Goal: Check status: Check status

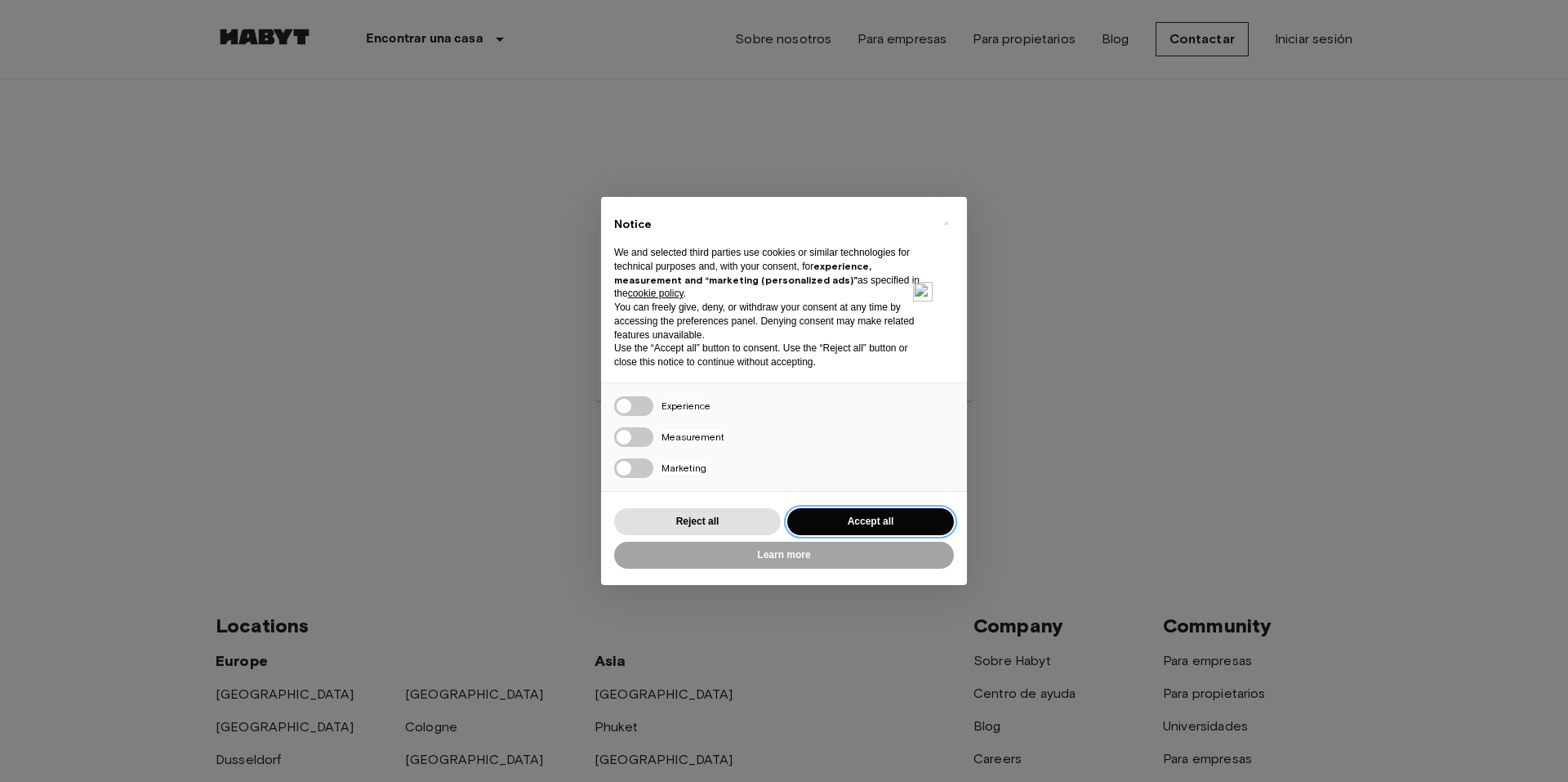
click at [849, 526] on button "Accept all" at bounding box center [870, 521] width 167 height 27
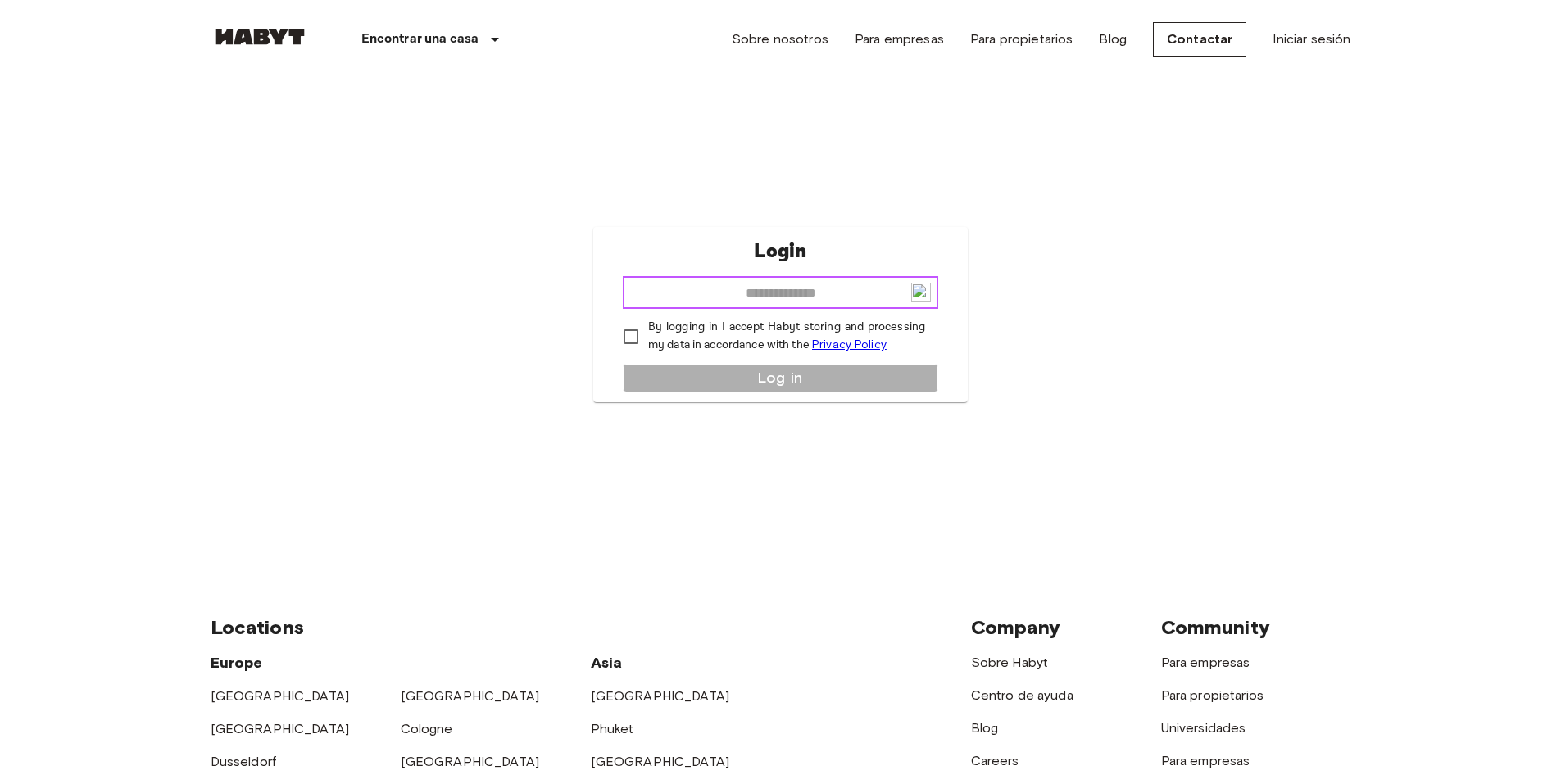
click at [774, 298] on input "email" at bounding box center [780, 292] width 315 height 32
click at [1313, 34] on link "Iniciar sesión" at bounding box center [1311, 39] width 78 height 20
click at [783, 299] on input "email" at bounding box center [780, 292] width 315 height 32
type input "**********"
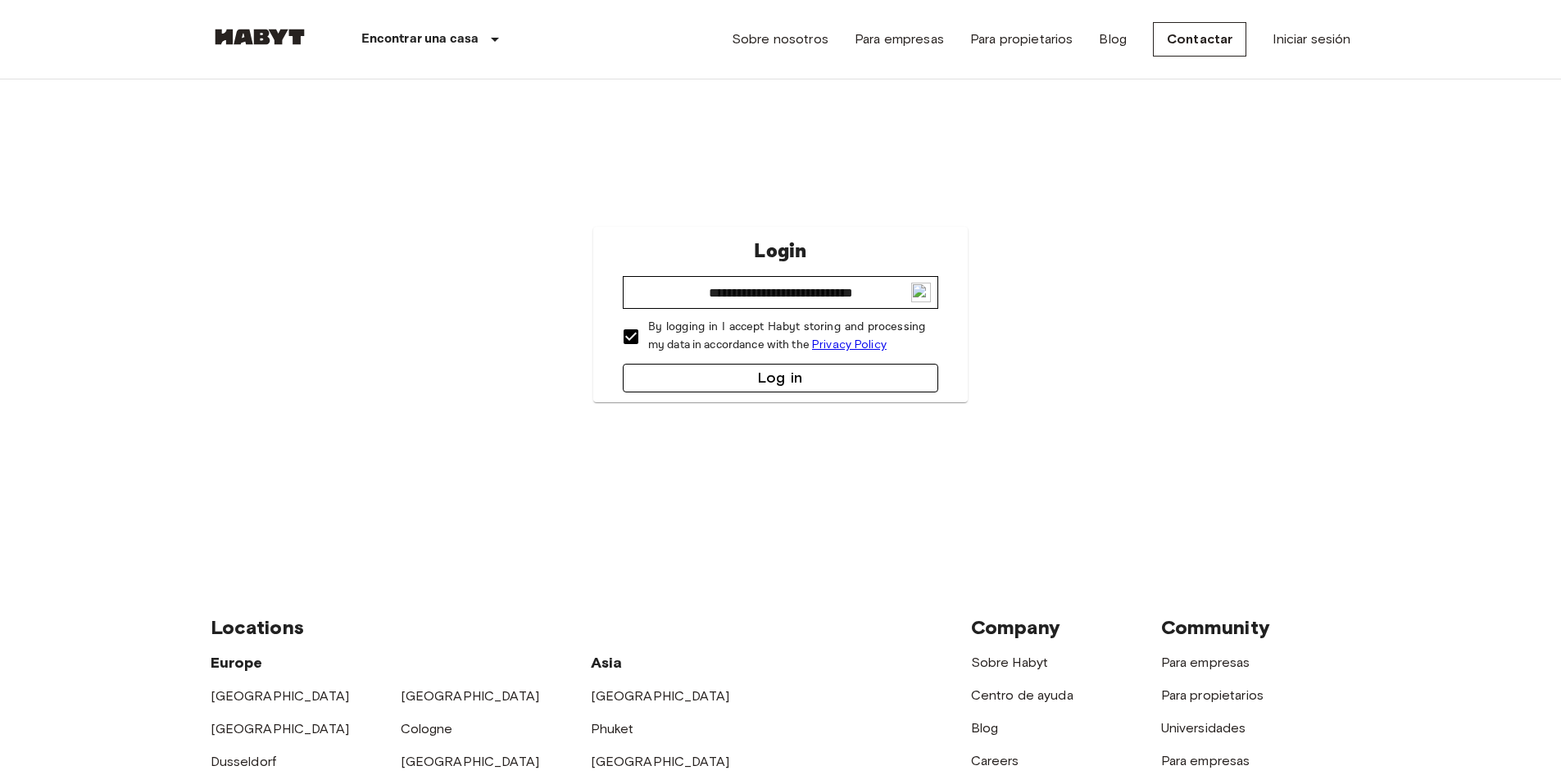
click at [757, 387] on button "Log in" at bounding box center [780, 378] width 315 height 29
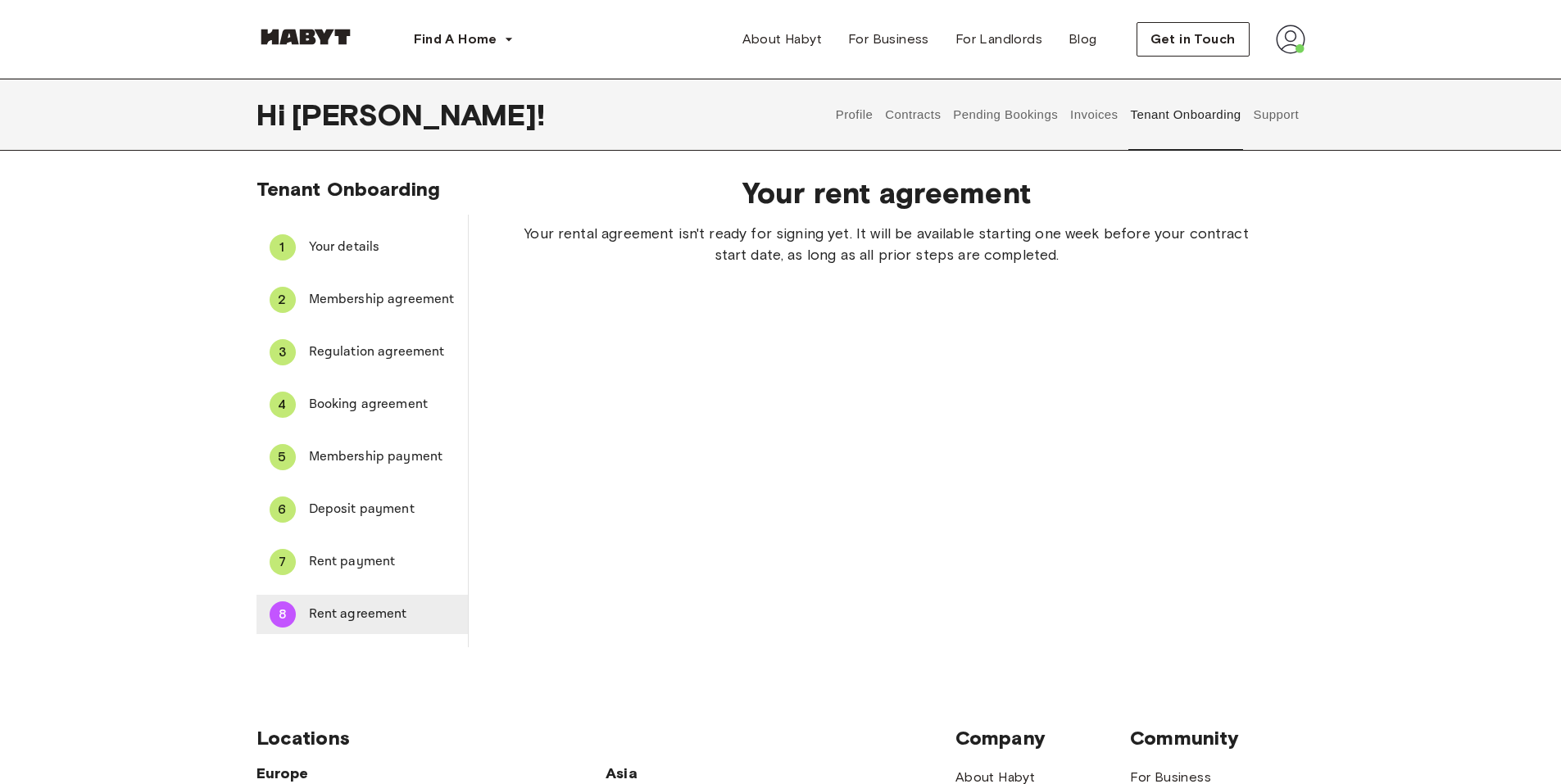
click at [337, 622] on span "Rent agreement" at bounding box center [381, 614] width 146 height 20
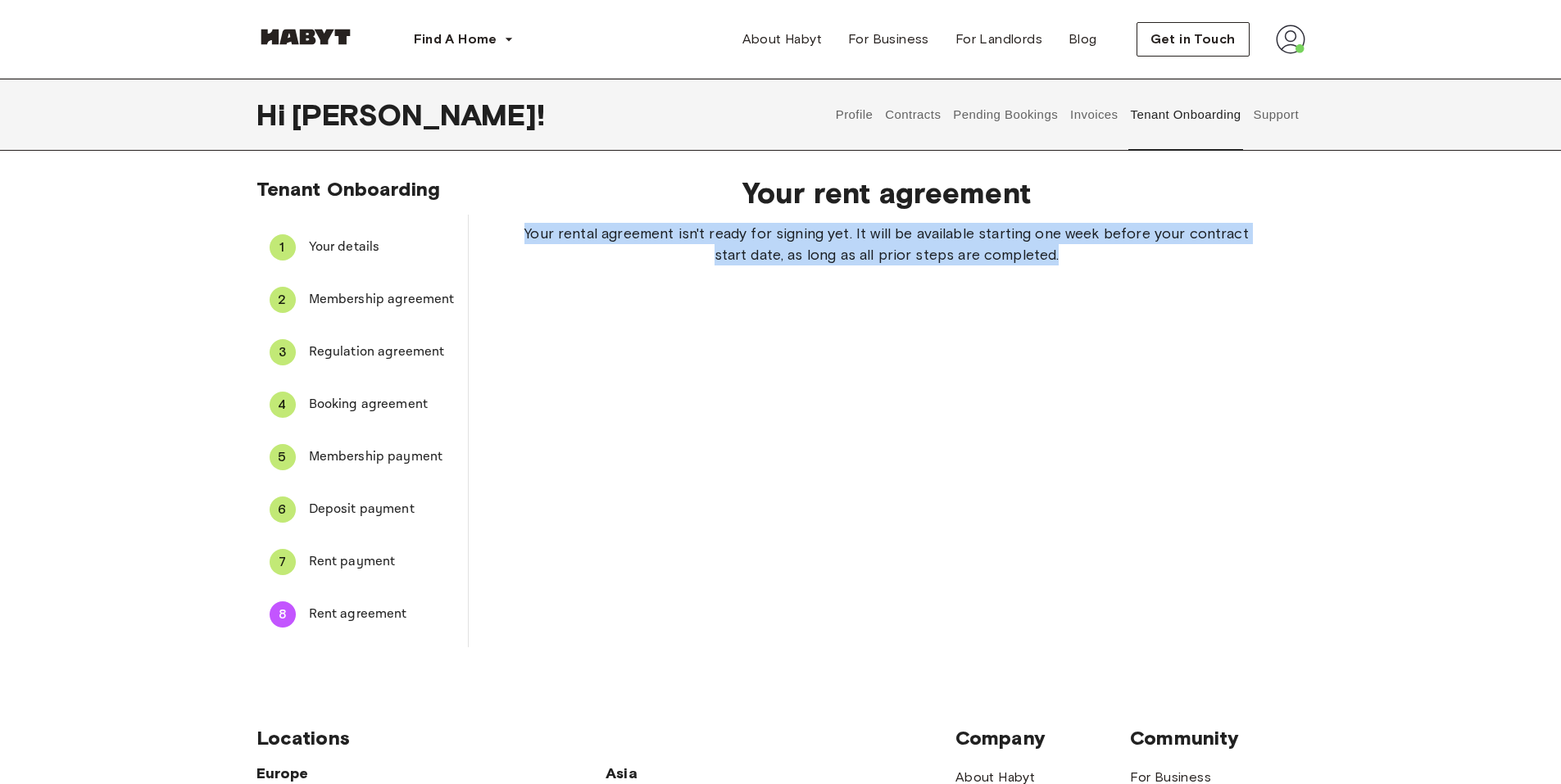
drag, startPoint x: 1065, startPoint y: 254, endPoint x: 528, endPoint y: 228, distance: 537.6
click at [528, 228] on span "Your rental agreement isn't ready for signing yet. It will be available startin…" at bounding box center [887, 244] width 731 height 43
drag, startPoint x: 553, startPoint y: 228, endPoint x: 506, endPoint y: 296, distance: 82.7
click at [506, 296] on div "Your rent agreement Your rental agreement isn't ready for signing yet. It will …" at bounding box center [886, 405] width 836 height 485
drag, startPoint x: 1058, startPoint y: 253, endPoint x: 471, endPoint y: 236, distance: 587.2
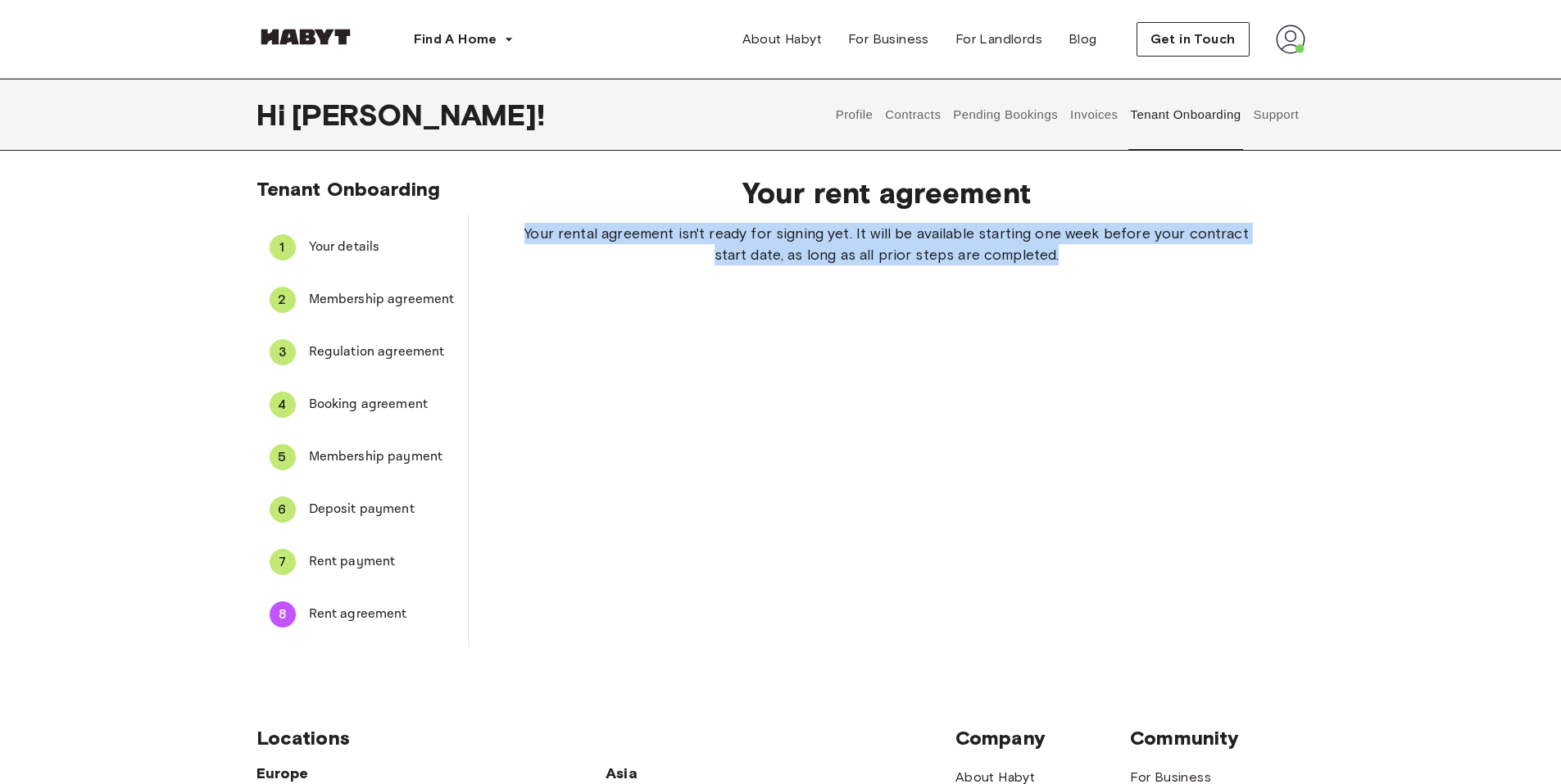
click at [471, 236] on div "Your rent agreement Your rental agreement isn't ready for signing yet. It will …" at bounding box center [886, 405] width 836 height 485
copy span "Your rental agreement isn't ready for signing yet. It will be available startin…"
click at [706, 453] on div "Your rent agreement Your rental agreement isn't ready for signing yet. It will …" at bounding box center [886, 405] width 836 height 485
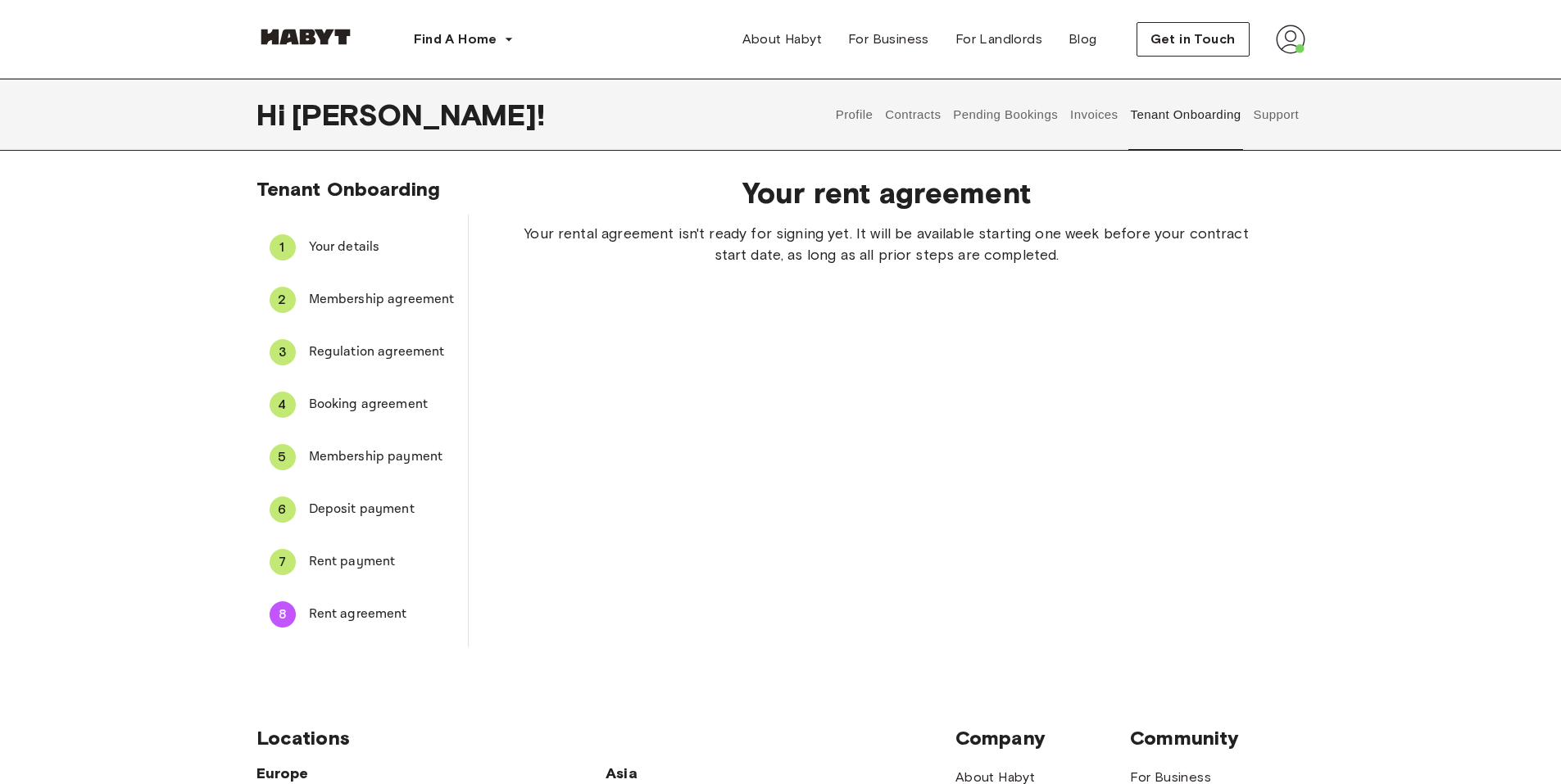
click at [772, 439] on div "Your rent agreement Your rental agreement isn't ready for signing yet. It will …" at bounding box center [886, 405] width 836 height 485
click at [1287, 50] on img at bounding box center [1290, 39] width 30 height 30
click at [974, 382] on div "Your rent agreement Your rental agreement isn't ready for signing yet. It will …" at bounding box center [886, 405] width 836 height 485
click at [989, 318] on div "Your rent agreement Your rental agreement isn't ready for signing yet. It will …" at bounding box center [886, 405] width 836 height 485
click at [965, 152] on div "Hi Claudia ! Profile Contracts Pending Bookings Invoices Tenant Onboarding Supp…" at bounding box center [780, 369] width 1561 height 582
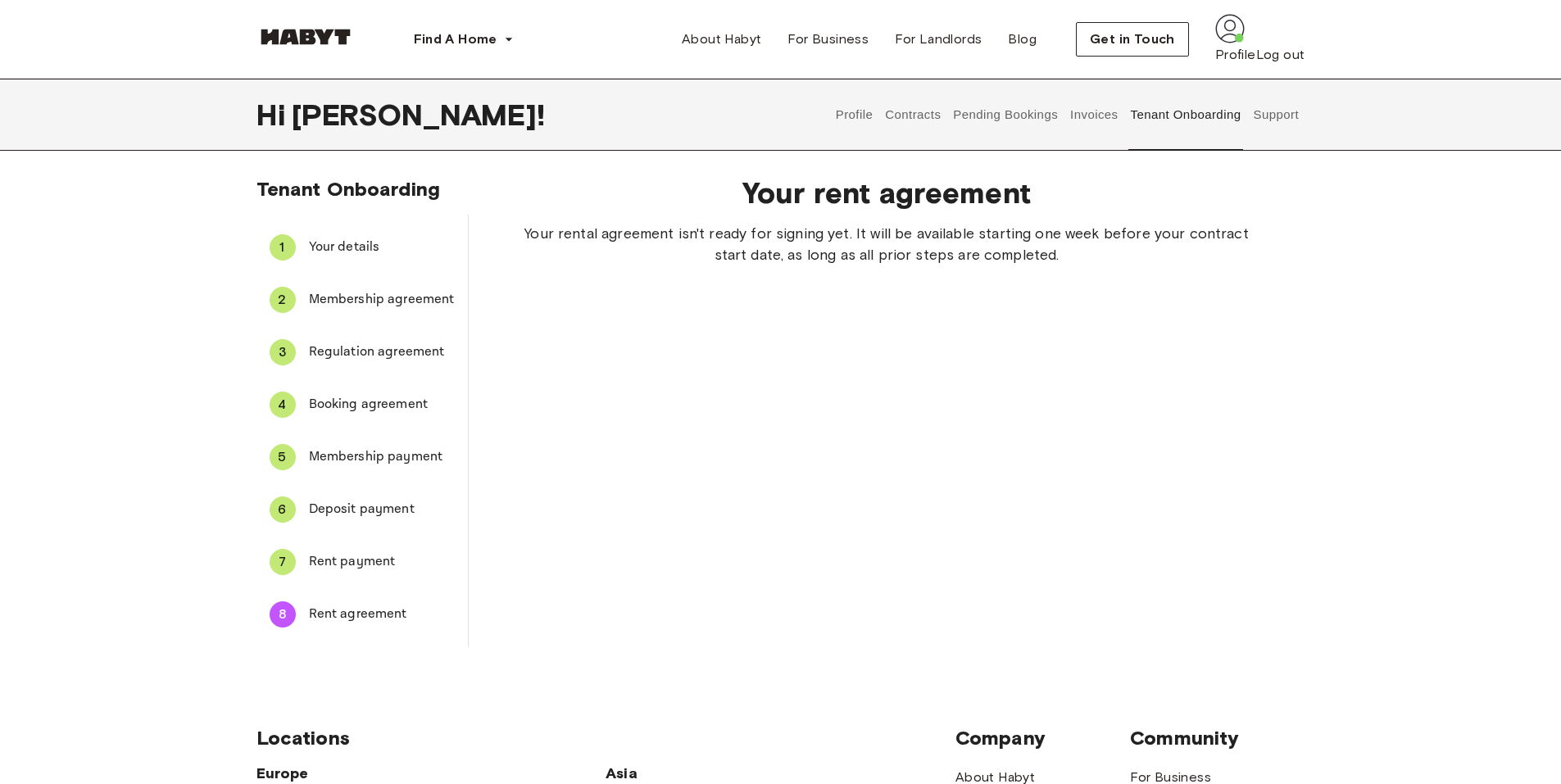
click at [303, 566] on div "7 Rent payment" at bounding box center [361, 562] width 211 height 39
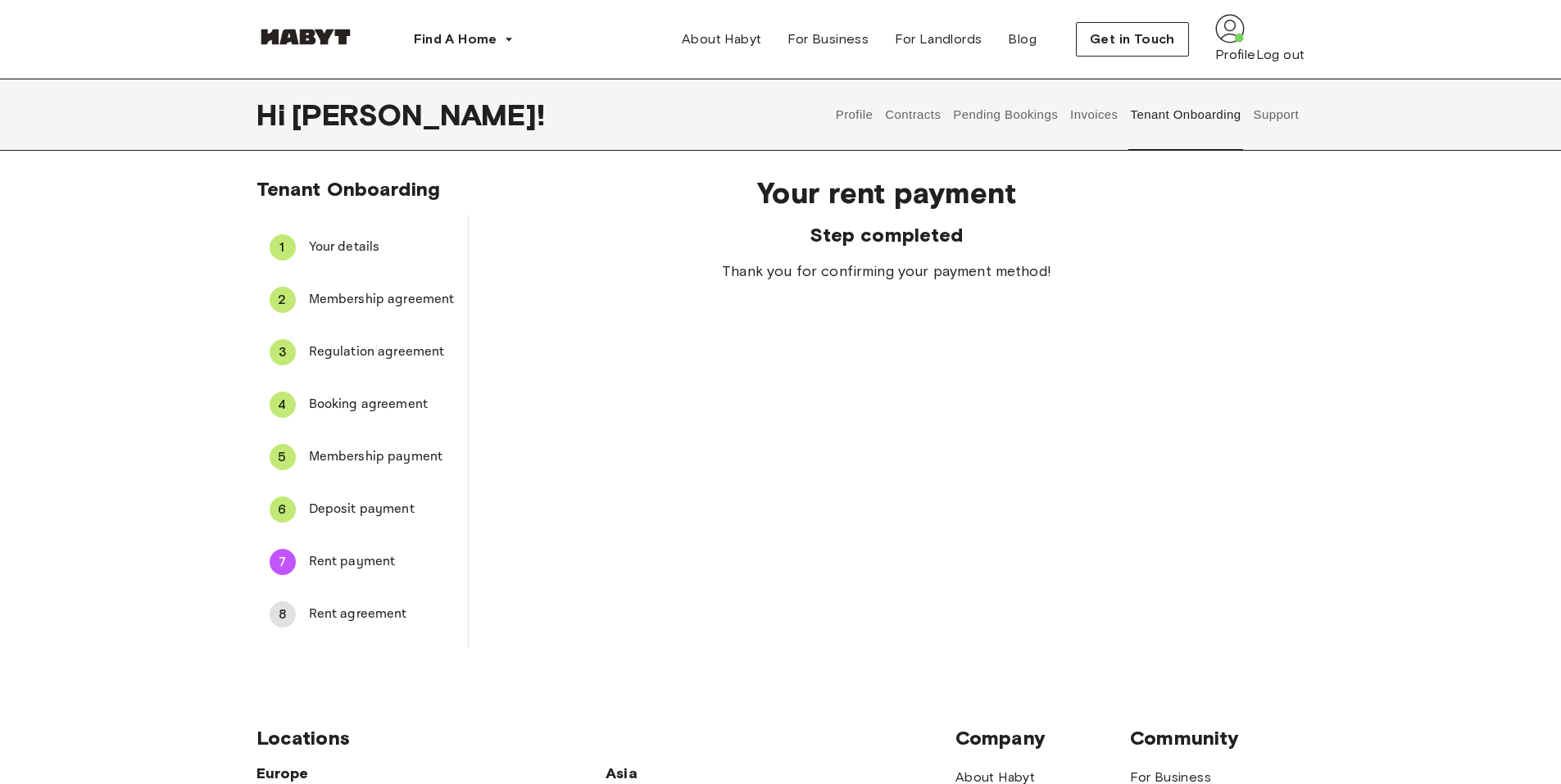
click at [343, 613] on span "Rent agreement" at bounding box center [381, 614] width 146 height 20
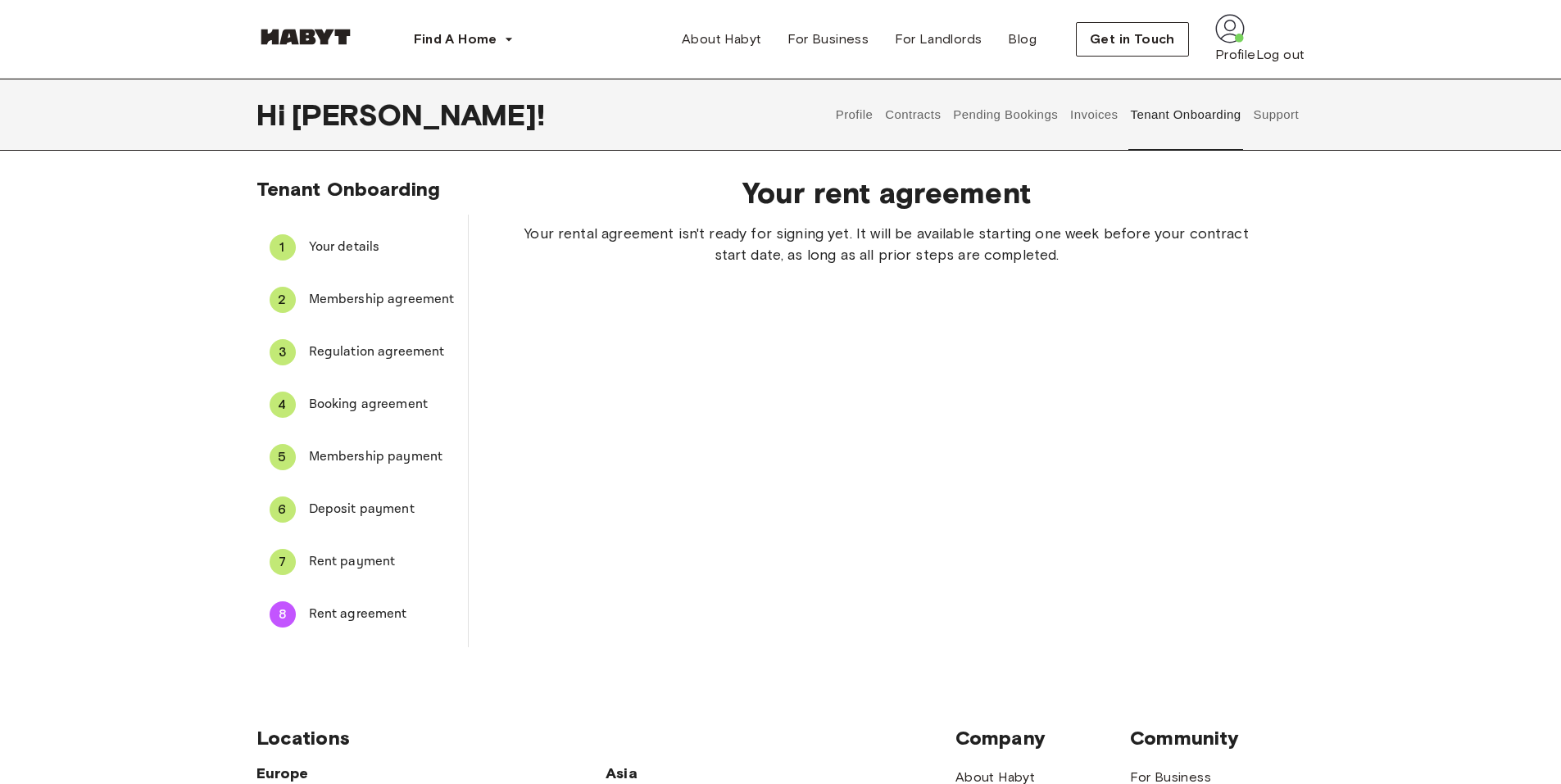
click at [340, 566] on span "Rent payment" at bounding box center [381, 561] width 146 height 20
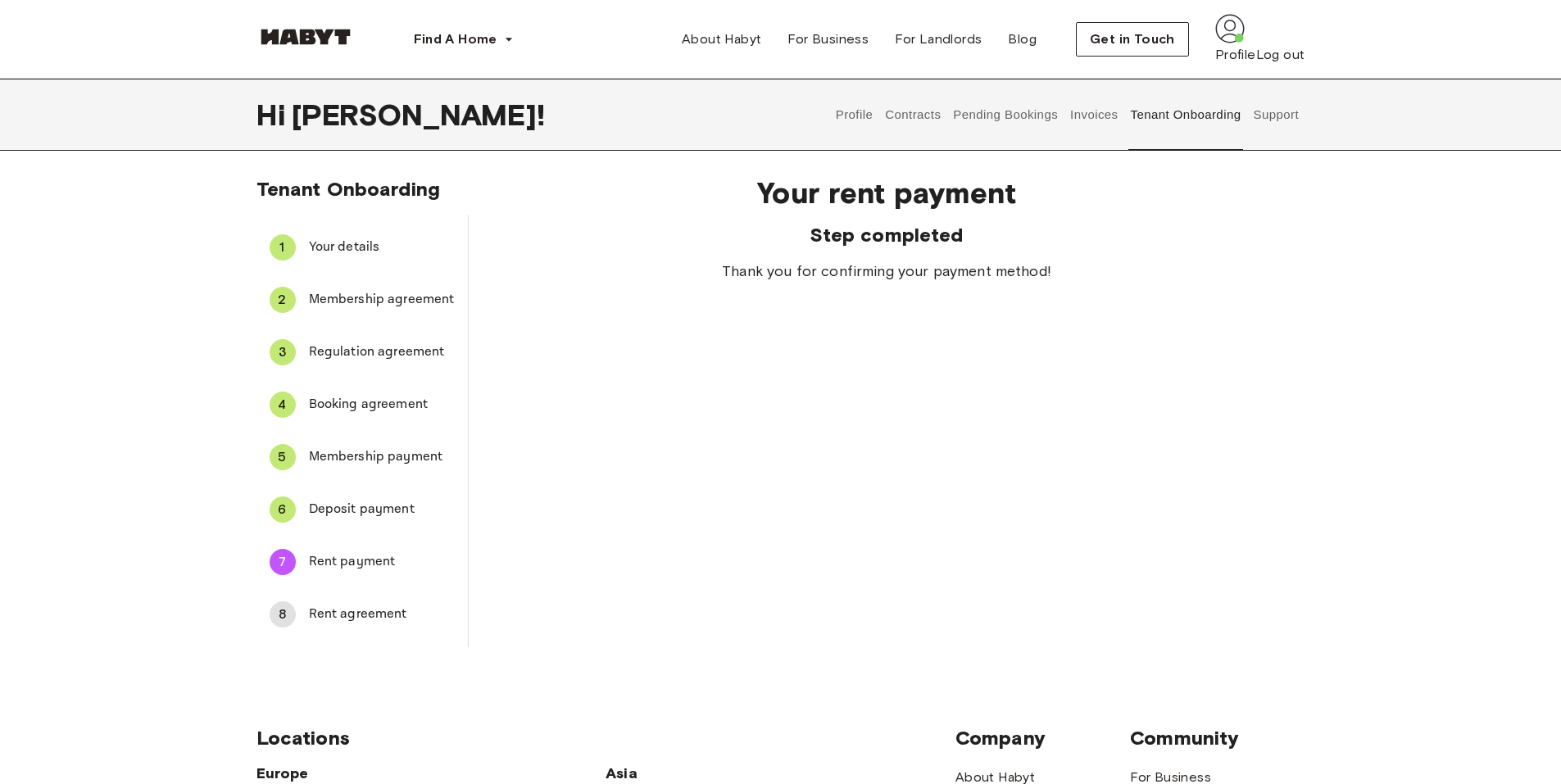
click at [344, 615] on span "Rent agreement" at bounding box center [381, 614] width 146 height 20
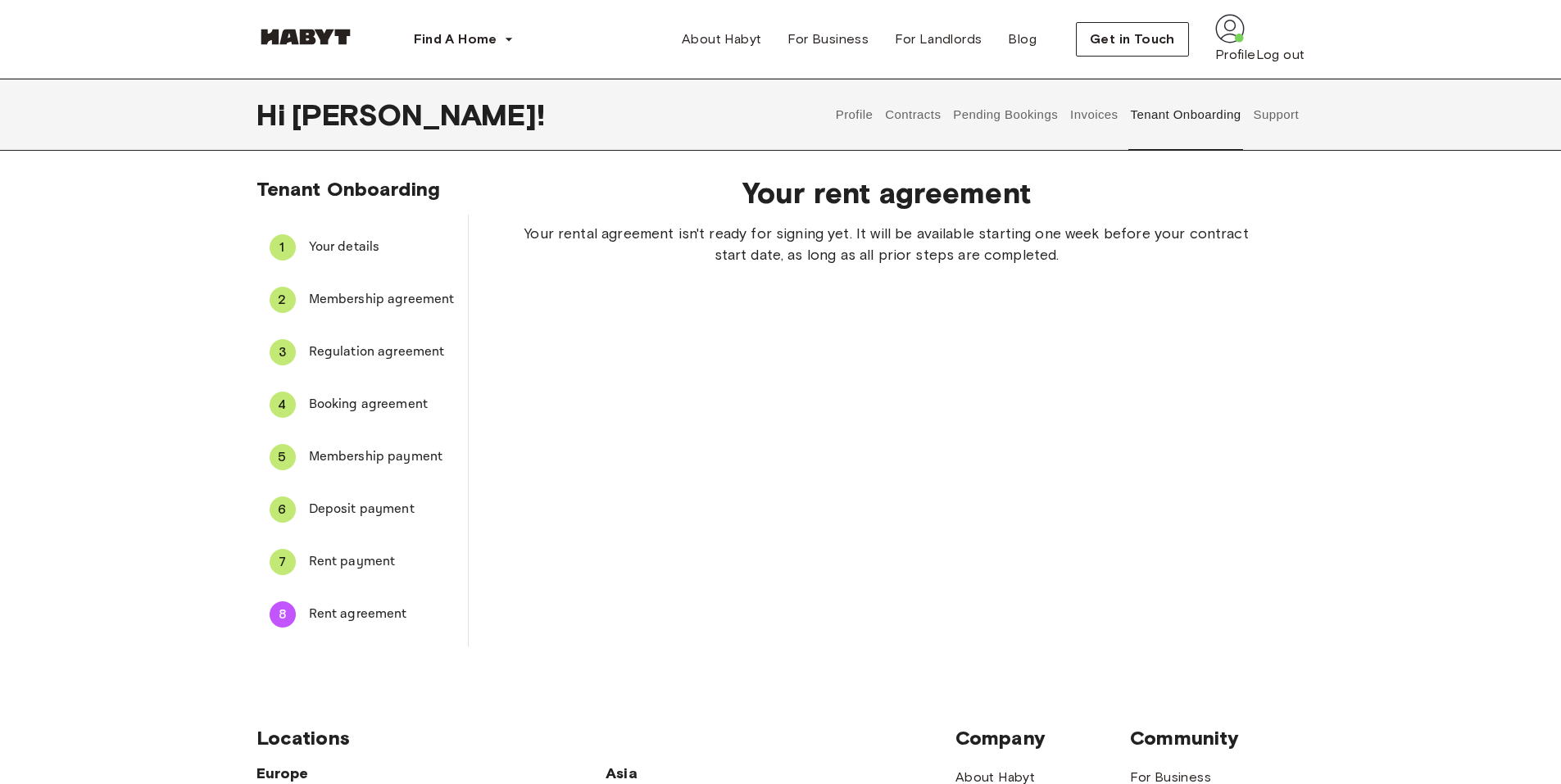
click at [978, 319] on div "Your rent agreement Your rental agreement isn't ready for signing yet. It will …" at bounding box center [886, 405] width 836 height 485
click at [1355, 70] on div "Find A Home Europe Amsterdam Berlin Frankfurt Hamburg Lisbon Madrid Milan Moden…" at bounding box center [780, 39] width 1180 height 79
click at [350, 510] on span "Deposit payment" at bounding box center [381, 509] width 146 height 20
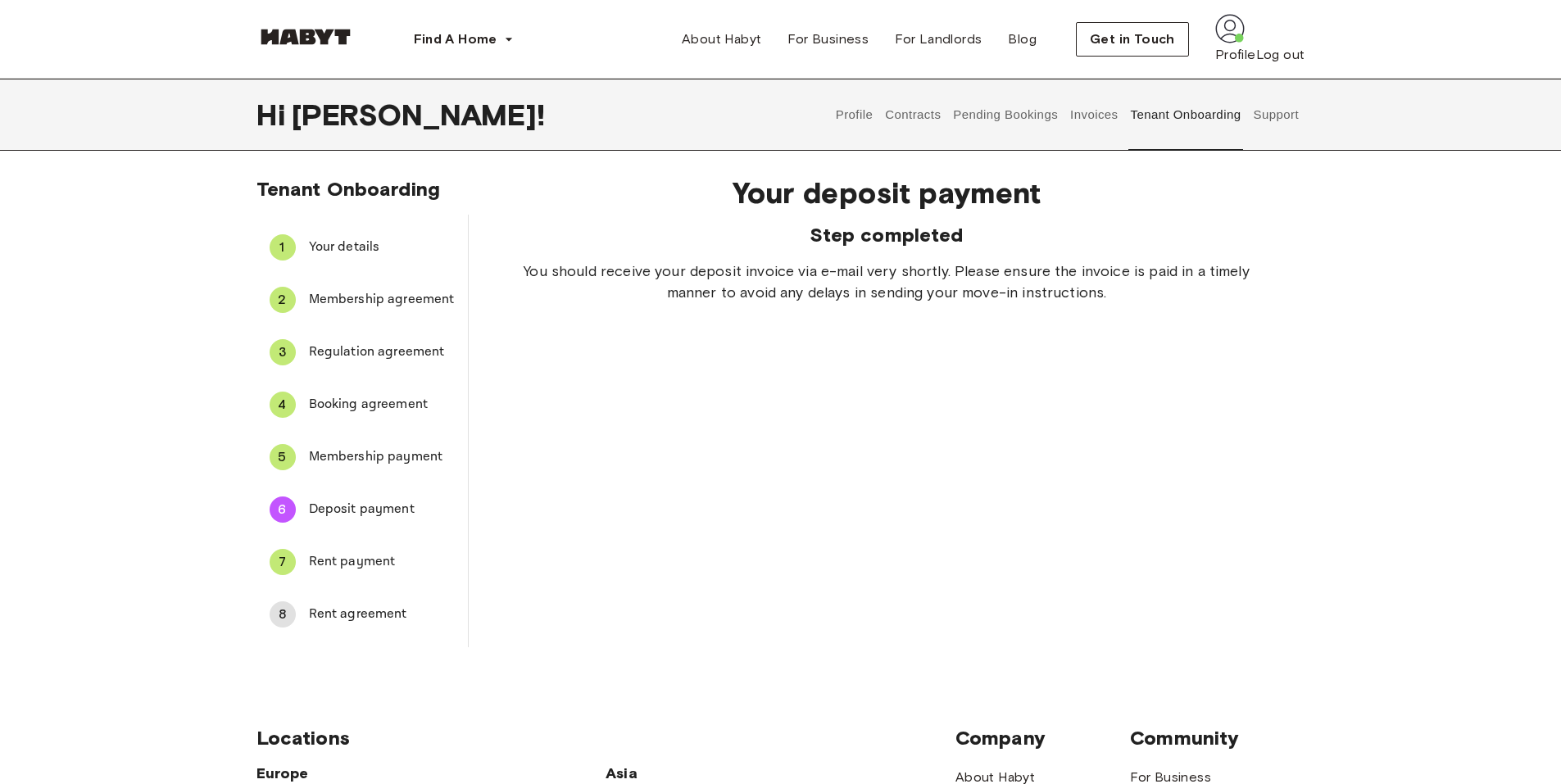
click at [360, 453] on span "Membership payment" at bounding box center [381, 457] width 146 height 20
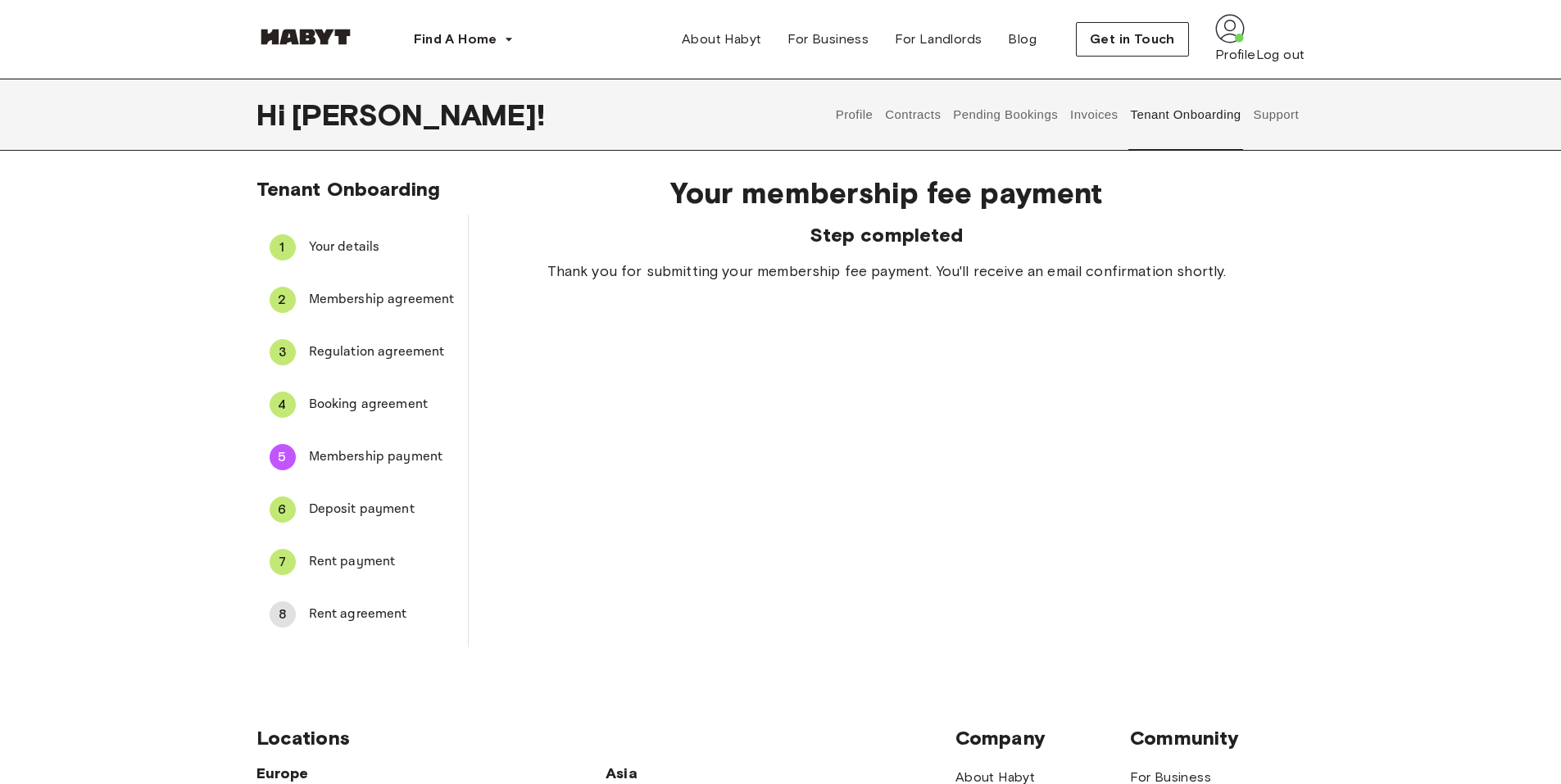
click at [361, 398] on span "Booking agreement" at bounding box center [381, 404] width 146 height 20
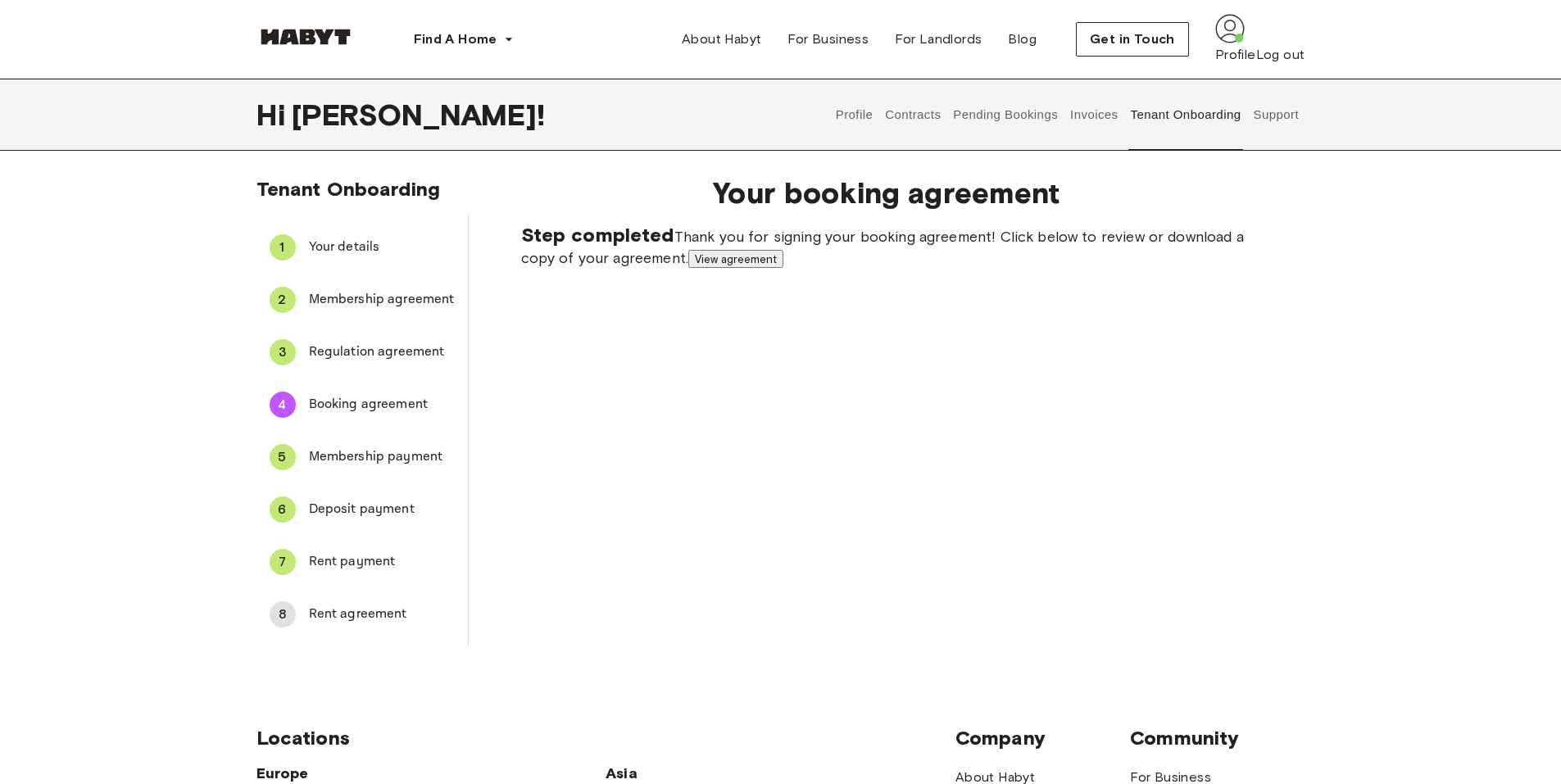
click at [358, 353] on span "Regulation agreement" at bounding box center [381, 352] width 146 height 20
click at [364, 404] on span "Booking agreement" at bounding box center [381, 404] width 146 height 20
click at [366, 449] on span "Membership payment" at bounding box center [381, 457] width 146 height 20
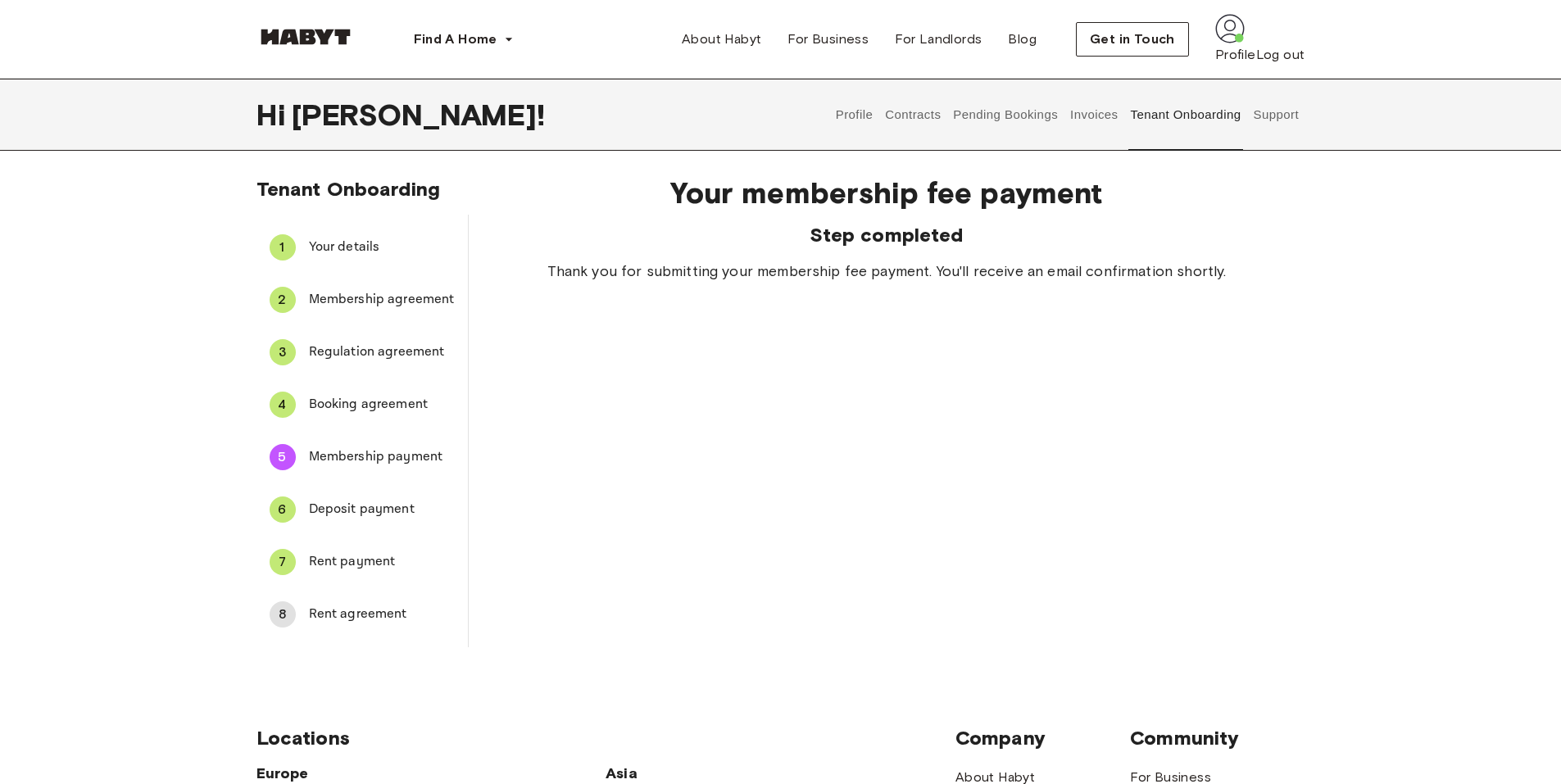
click at [361, 506] on span "Deposit payment" at bounding box center [381, 509] width 146 height 20
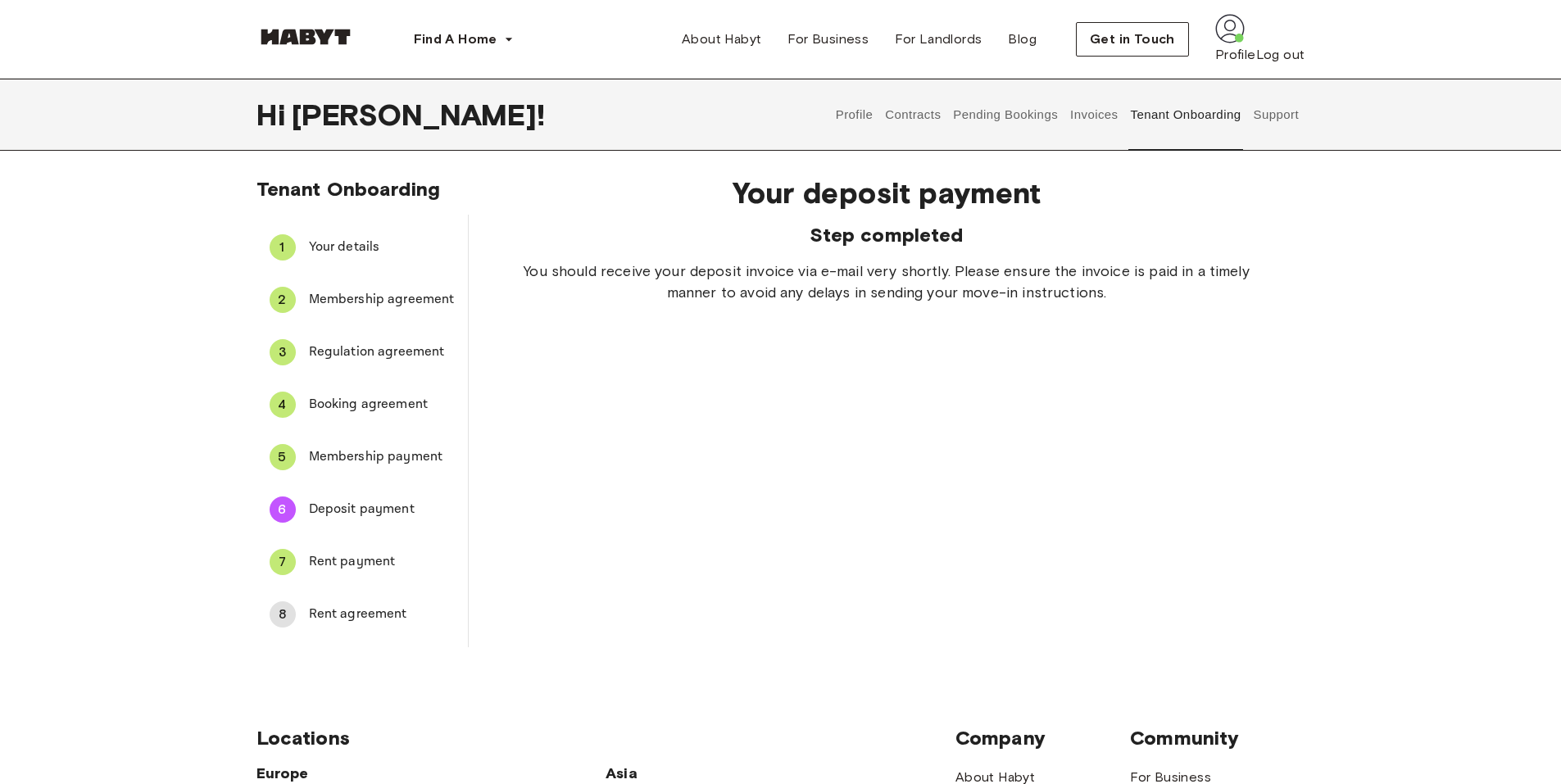
click at [354, 550] on div "7 Rent payment" at bounding box center [361, 562] width 211 height 39
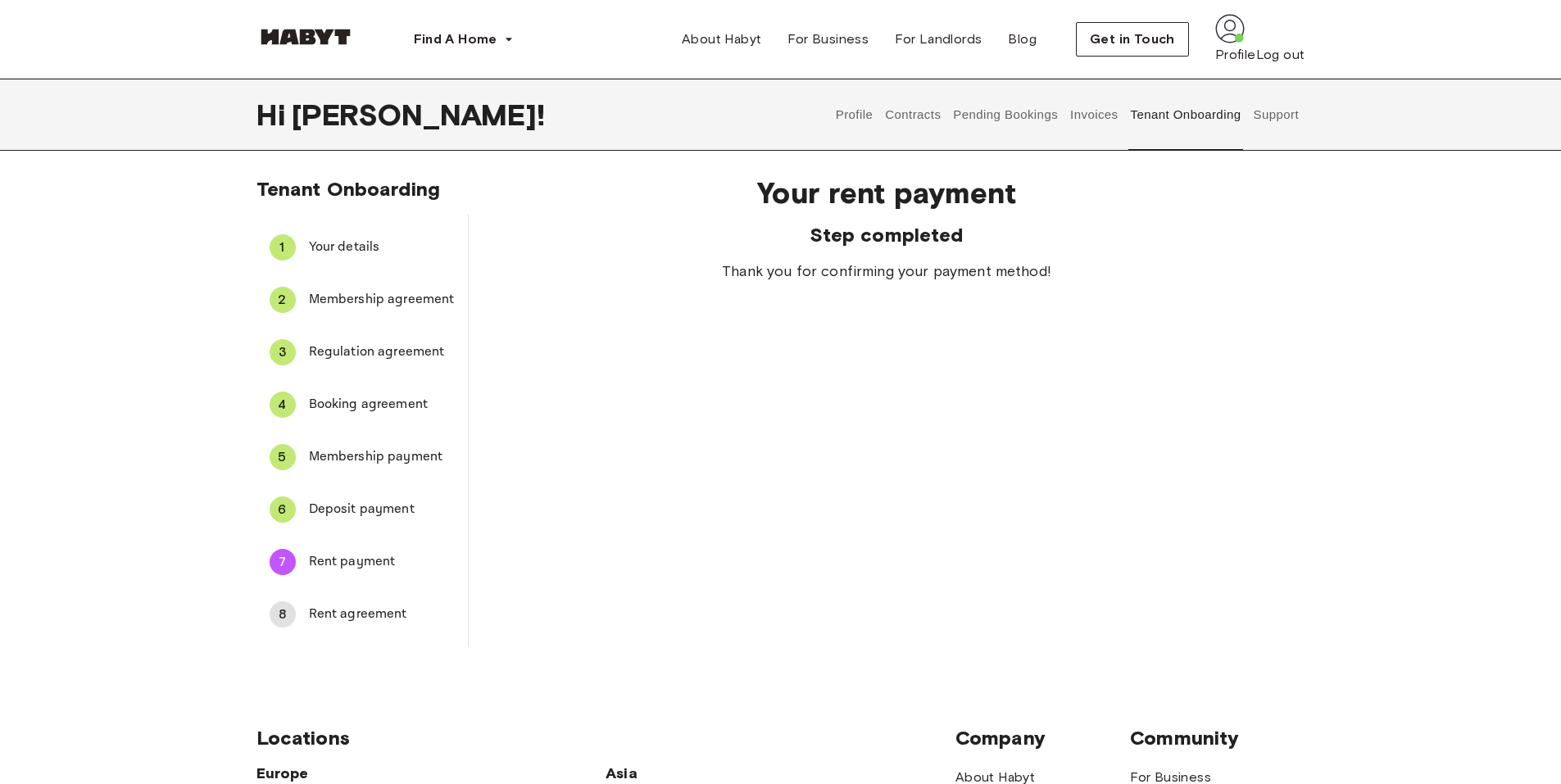
click at [367, 614] on span "Rent agreement" at bounding box center [381, 614] width 146 height 20
